Goal: Ask a question

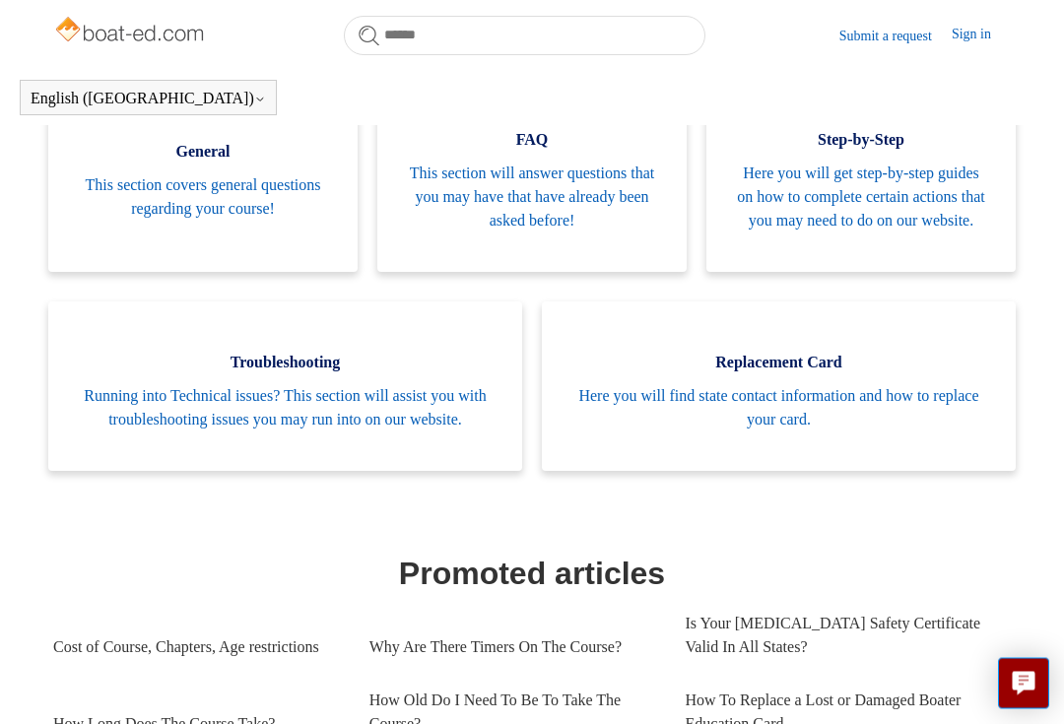
scroll to position [435, 0]
click at [319, 431] on span "Running into Technical issues? This section will assist you with troubleshootin…" at bounding box center [285, 407] width 415 height 47
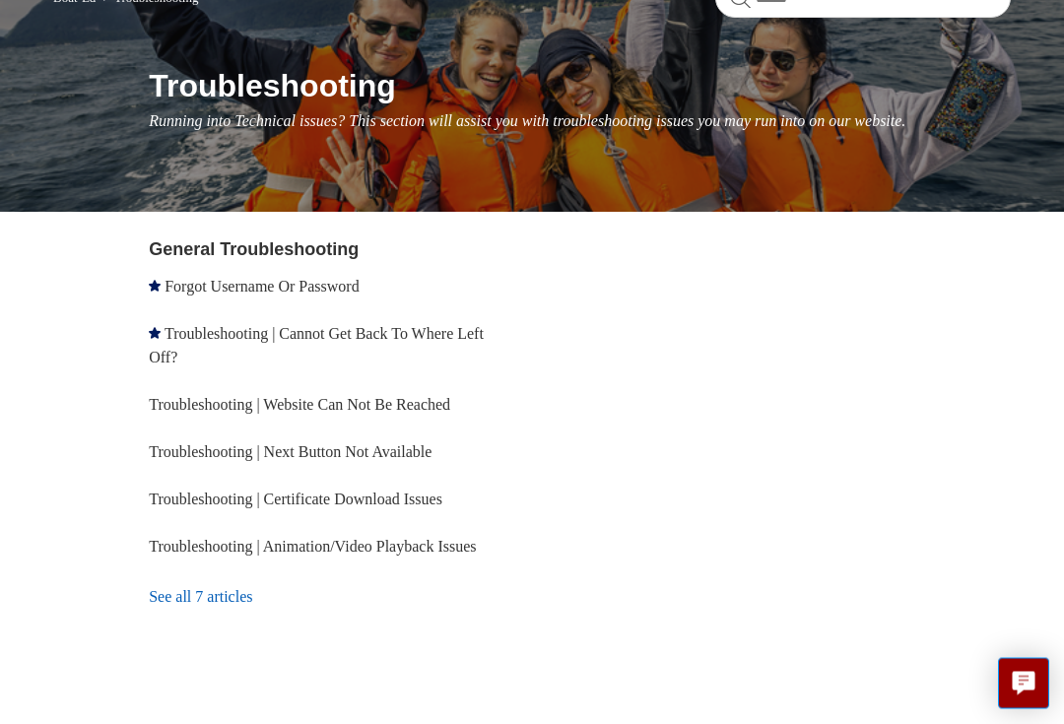
scroll to position [213, 0]
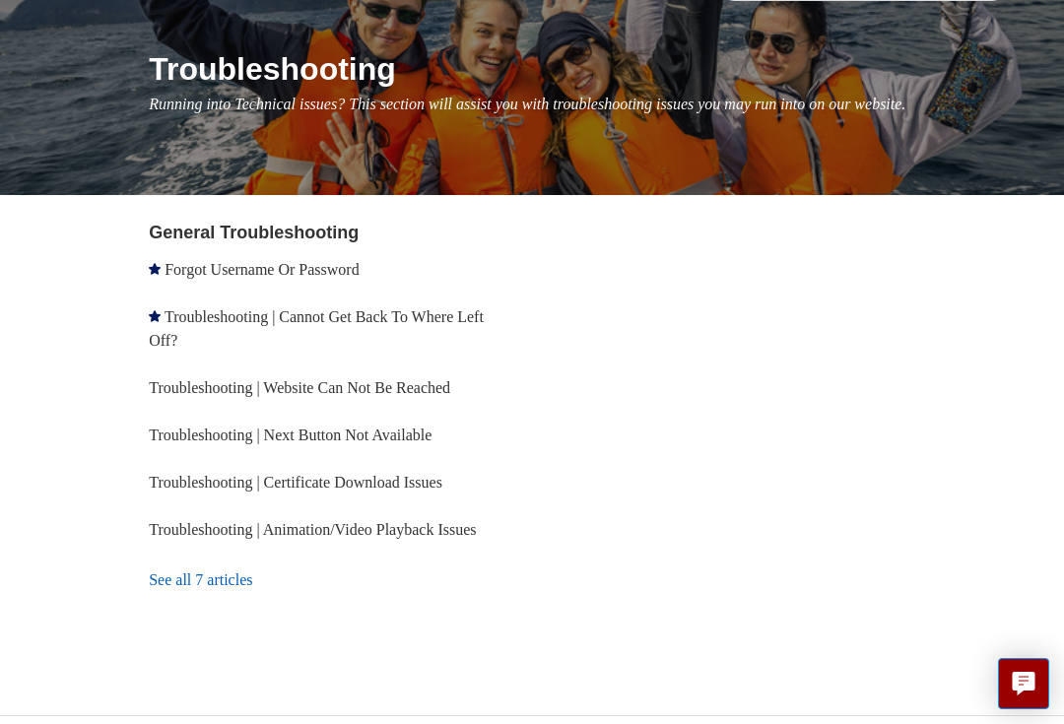
click at [232, 586] on link "See all 7 articles" at bounding box center [343, 580] width 388 height 53
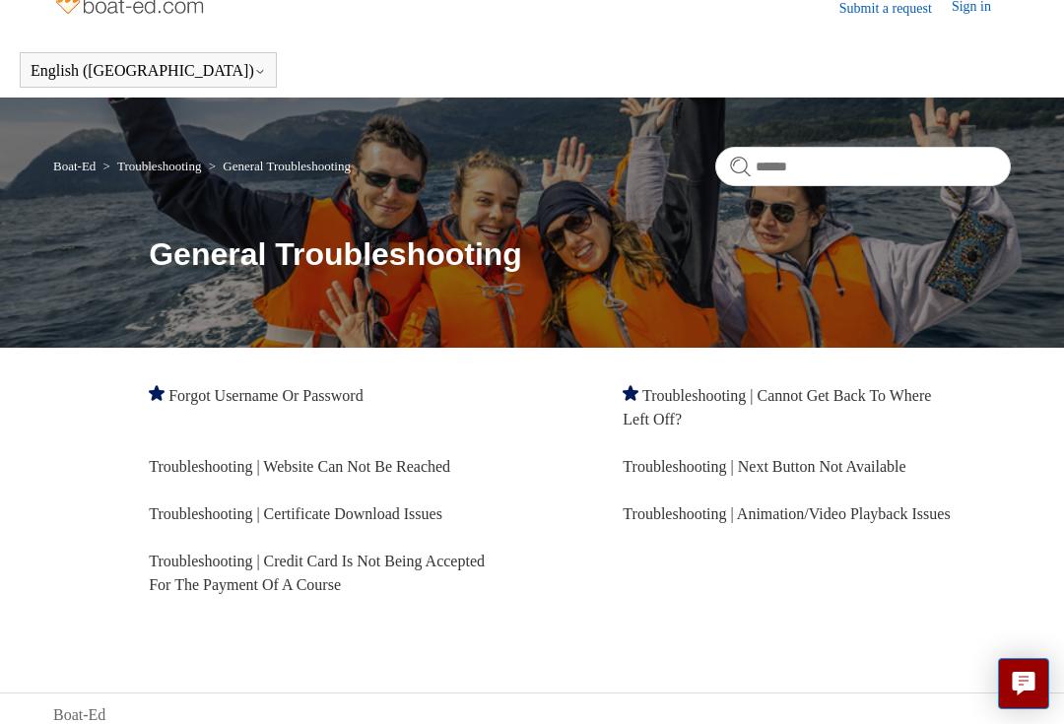
scroll to position [30, 0]
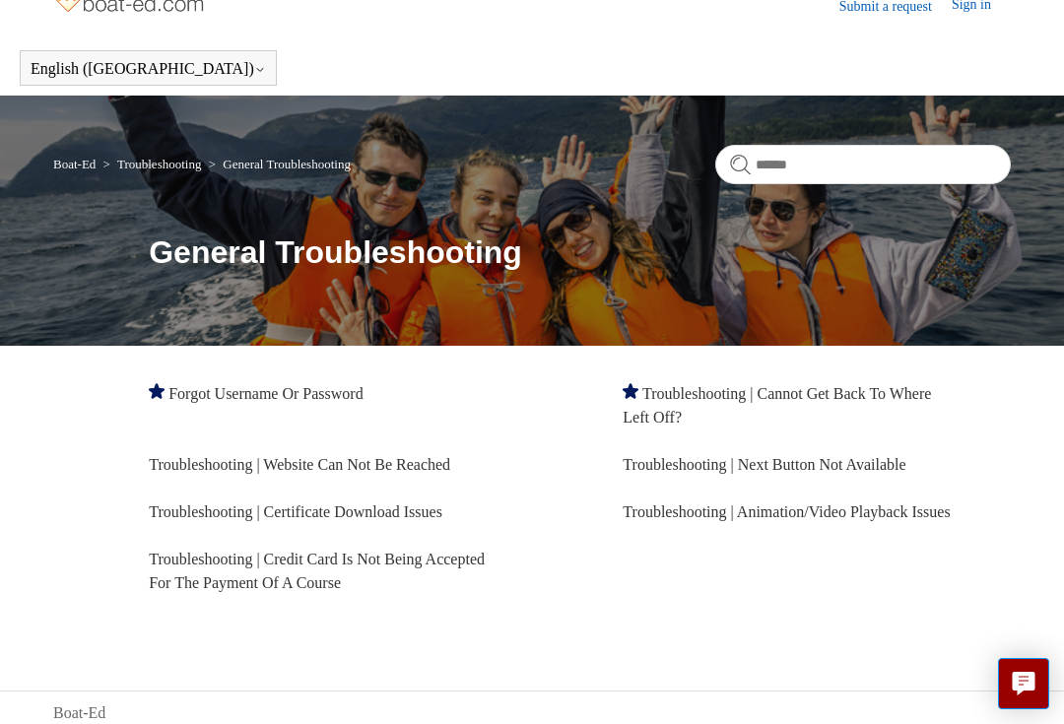
click at [439, 456] on link "Troubleshooting | Website Can Not Be Reached" at bounding box center [300, 464] width 302 height 17
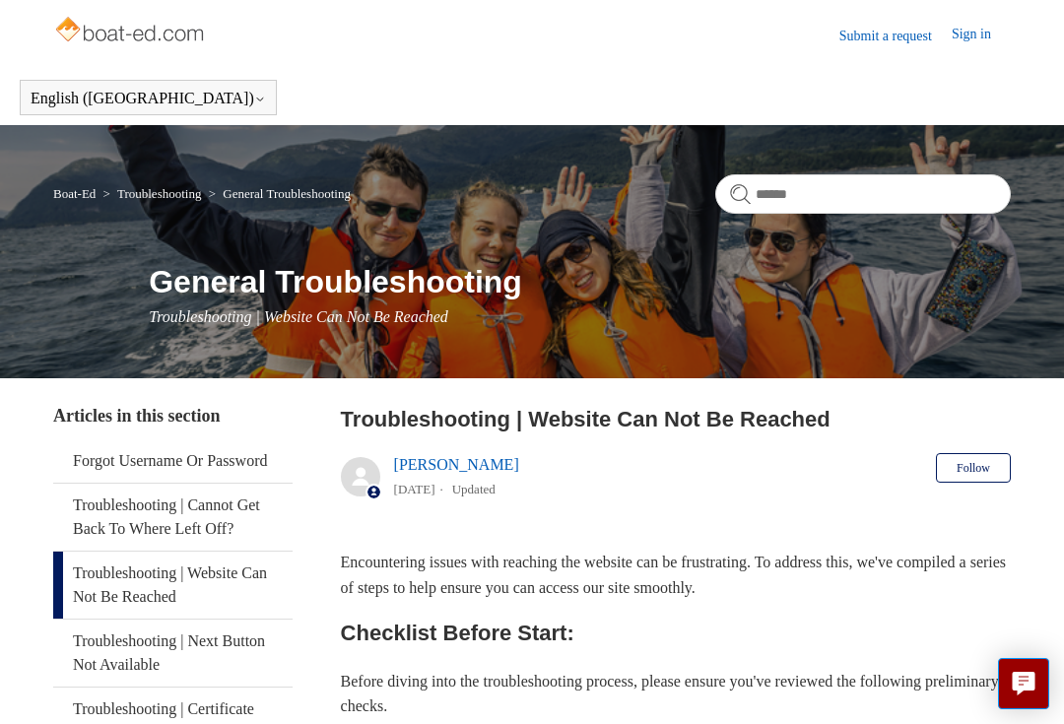
click at [888, 37] on link "Submit a request" at bounding box center [896, 36] width 112 height 21
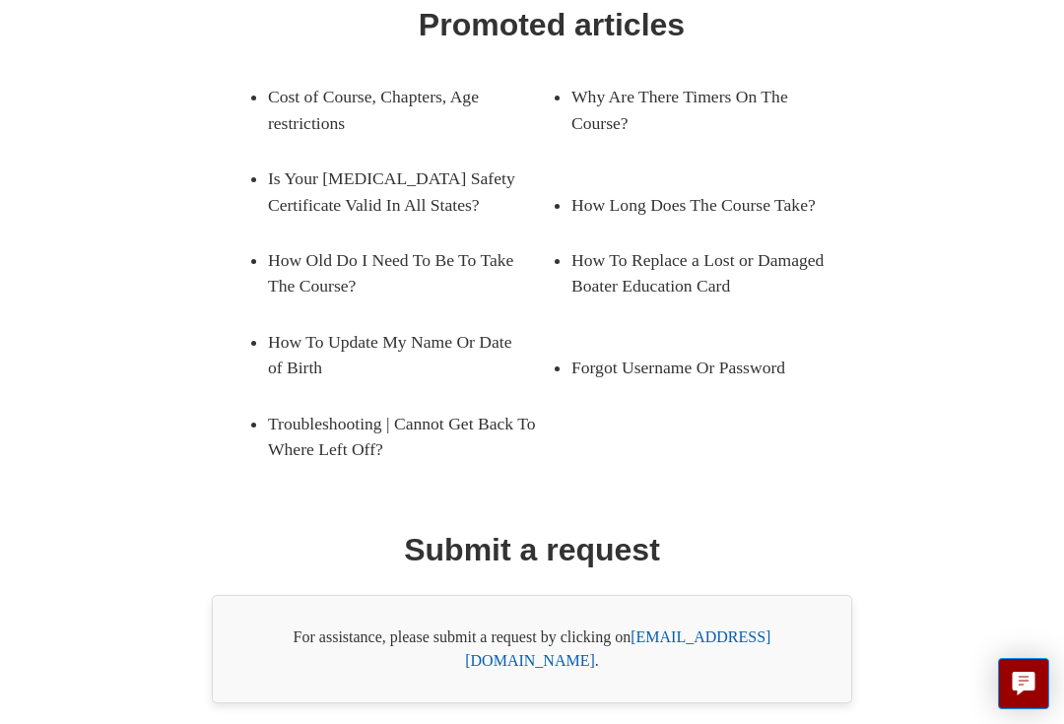
scroll to position [353, 0]
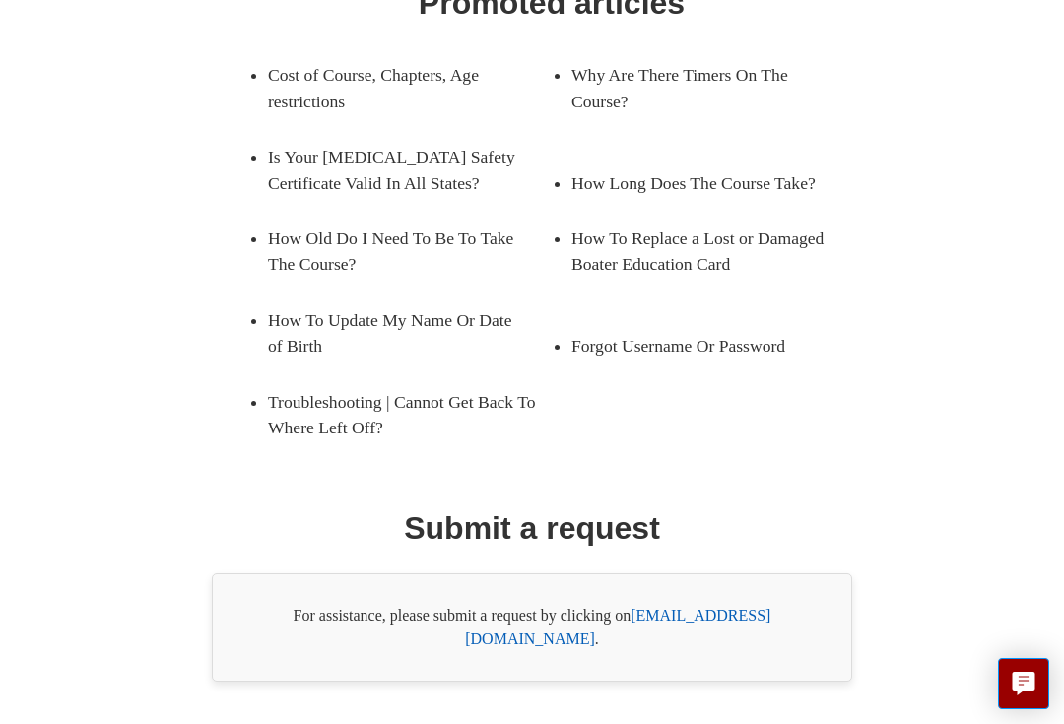
click at [721, 619] on link "[EMAIL_ADDRESS][DOMAIN_NAME]" at bounding box center [617, 627] width 305 height 40
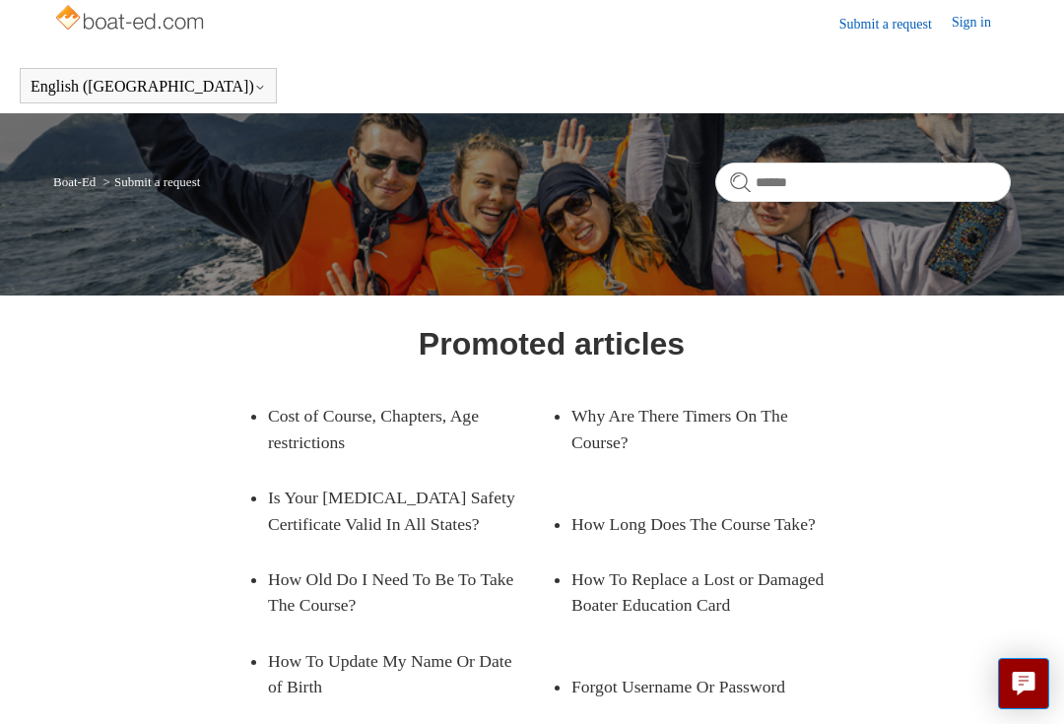
scroll to position [14, 0]
